Goal: Task Accomplishment & Management: Manage account settings

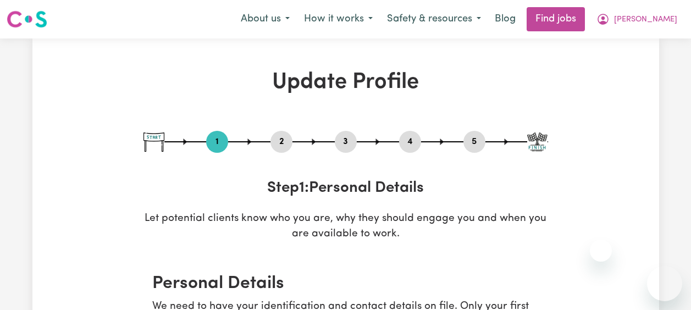
select select "[DEMOGRAPHIC_DATA]"
select select "[DEMOGRAPHIC_DATA] Citizen"
select select "Studying a healthcare related degree or qualification"
select select "64"
select select "80"
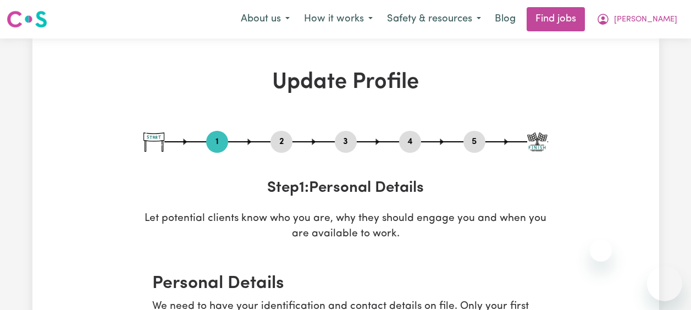
select select "99"
select select "130"
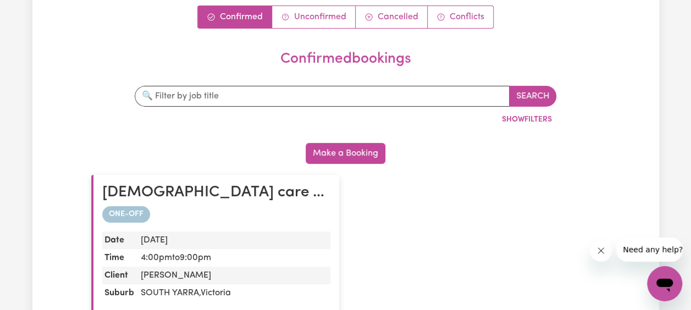
scroll to position [110, 0]
